Goal: Task Accomplishment & Management: Use online tool/utility

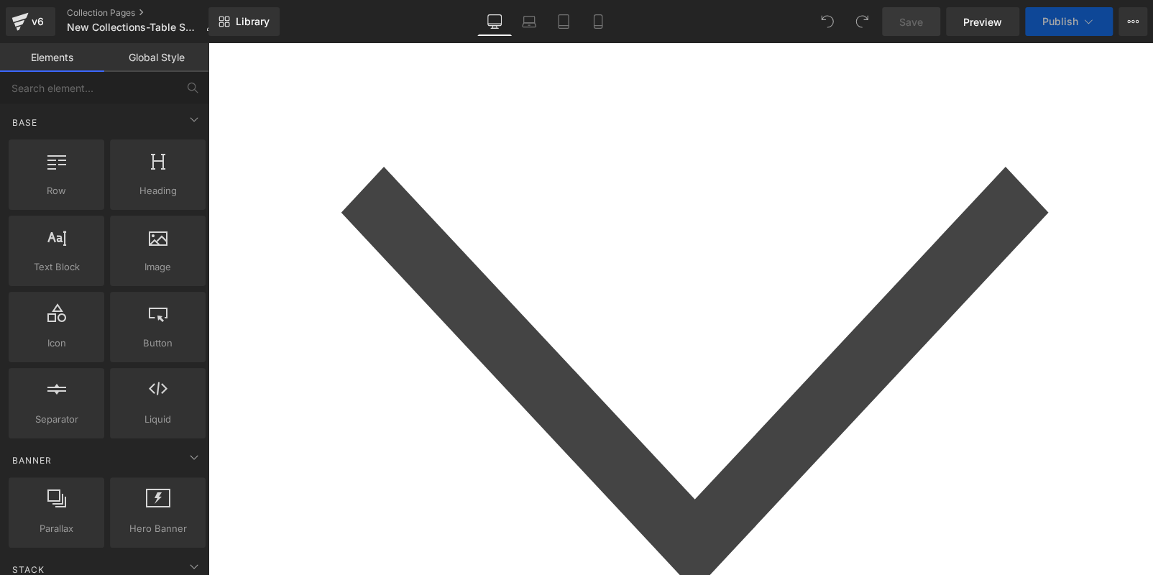
scroll to position [2084, 0]
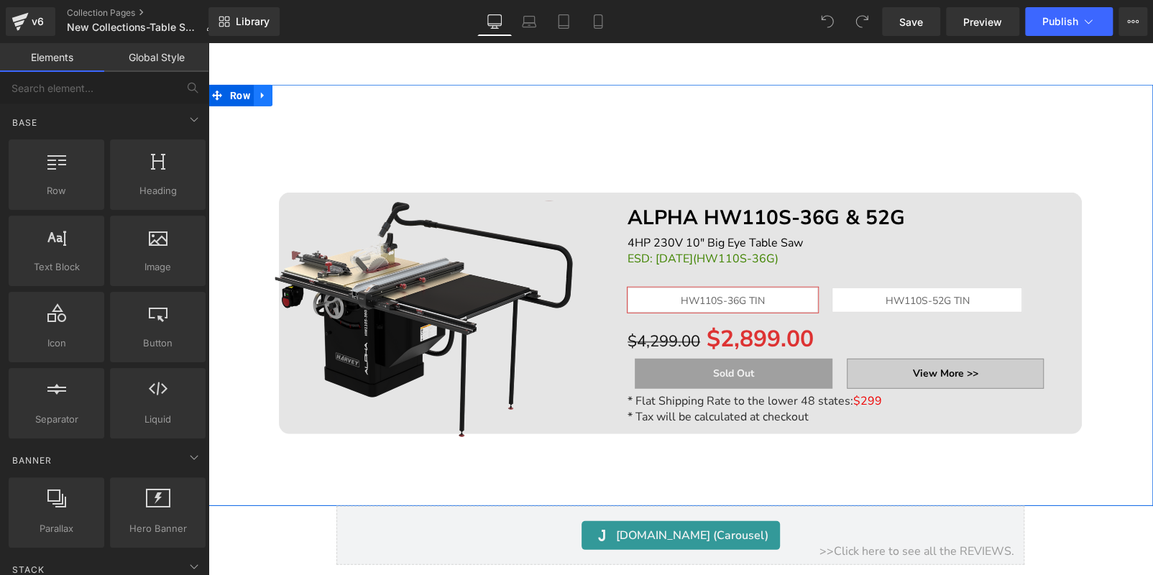
click at [263, 90] on icon at bounding box center [263, 95] width 10 height 11
click at [300, 91] on icon at bounding box center [300, 96] width 10 height 10
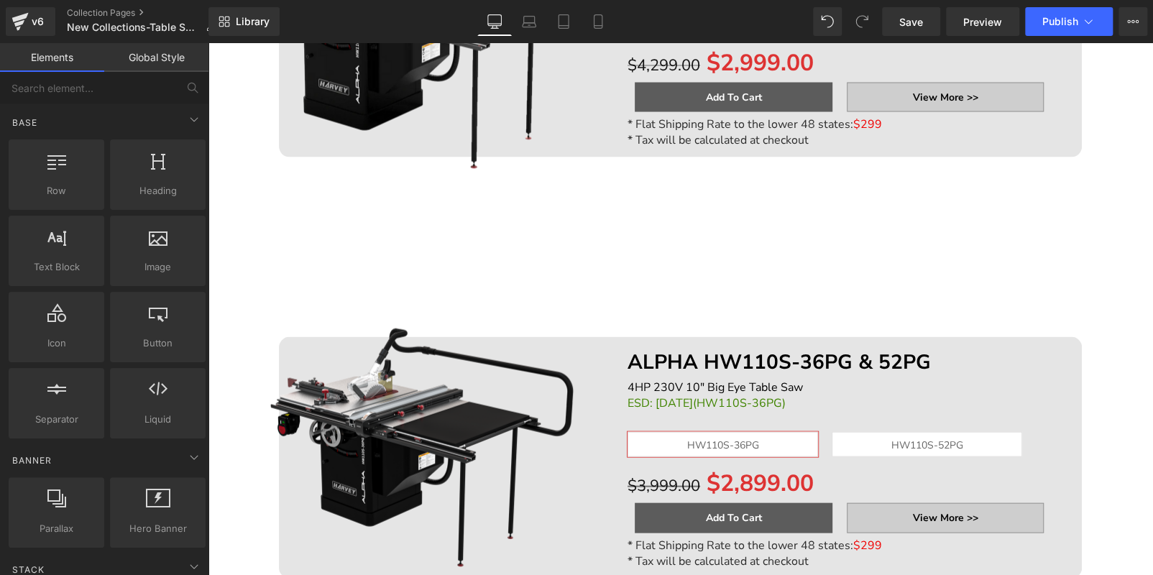
scroll to position [1509, 0]
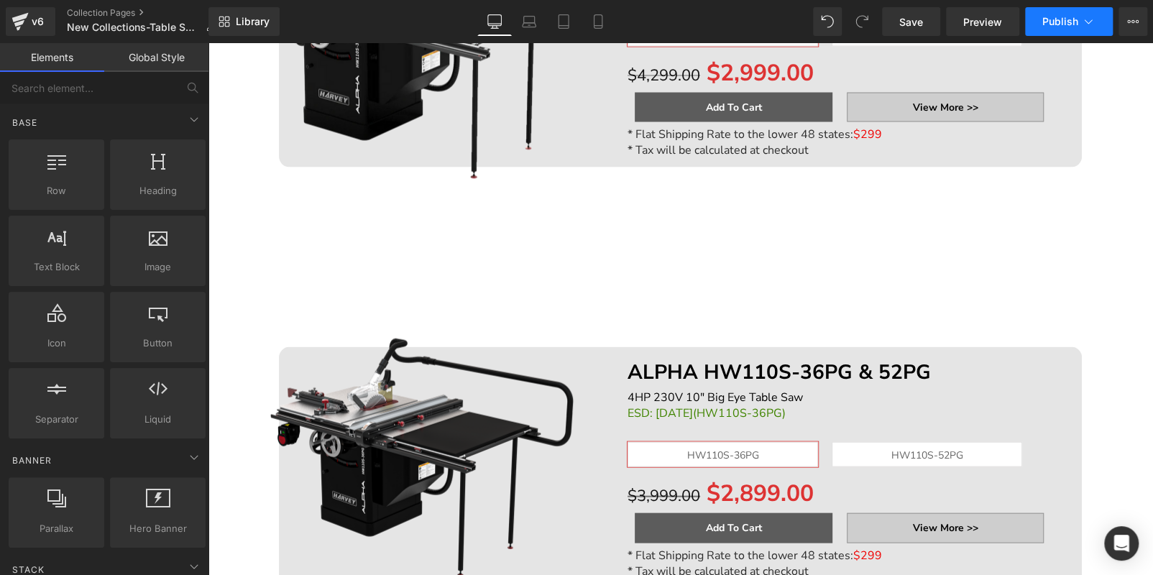
click at [1067, 20] on span "Publish" at bounding box center [1060, 21] width 36 height 11
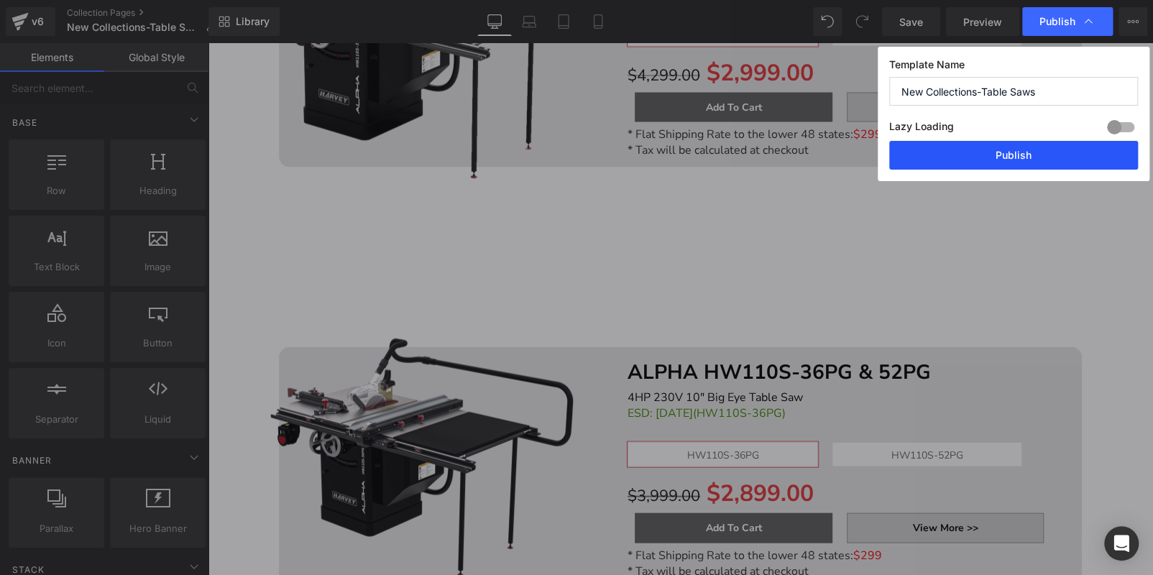
click at [1004, 149] on button "Publish" at bounding box center [1013, 155] width 249 height 29
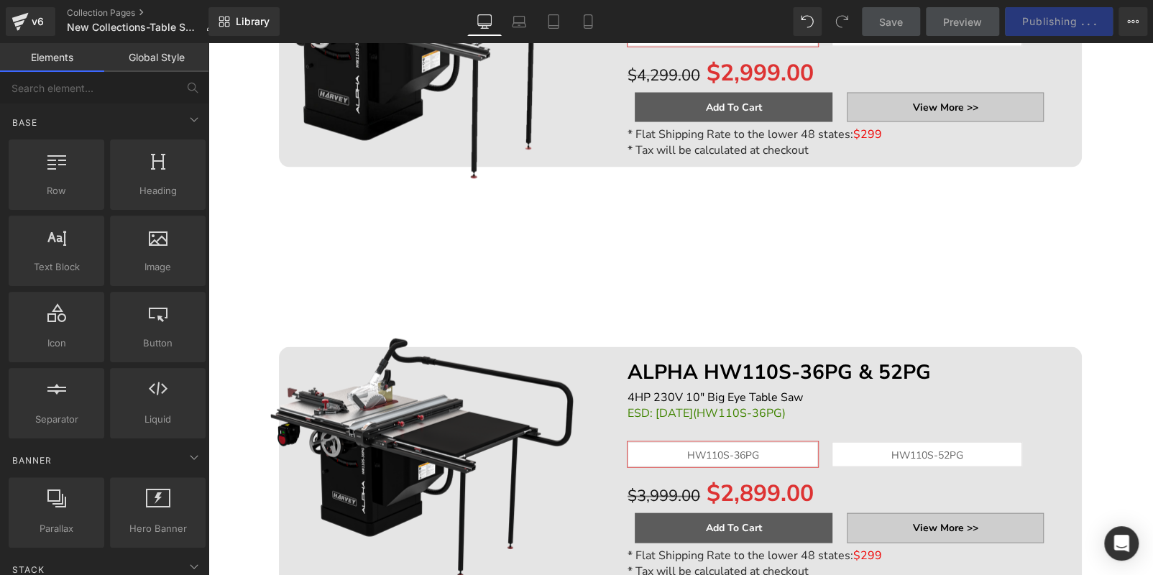
scroll to position [0, 0]
